Goal: Navigation & Orientation: Find specific page/section

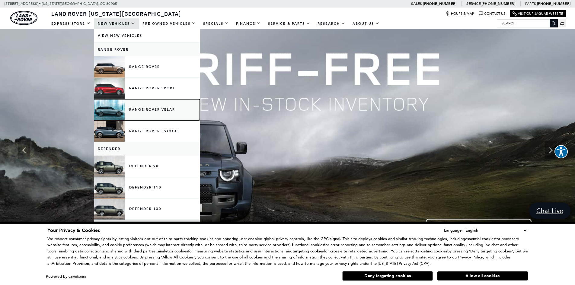
click at [110, 117] on link "Range Rover Velar" at bounding box center [147, 109] width 106 height 21
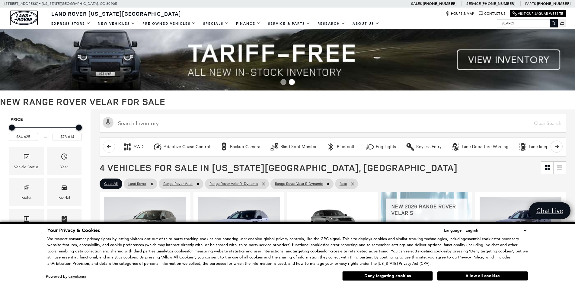
click at [27, 20] on img "land-rover" at bounding box center [23, 18] width 27 height 14
